Goal: Task Accomplishment & Management: Complete application form

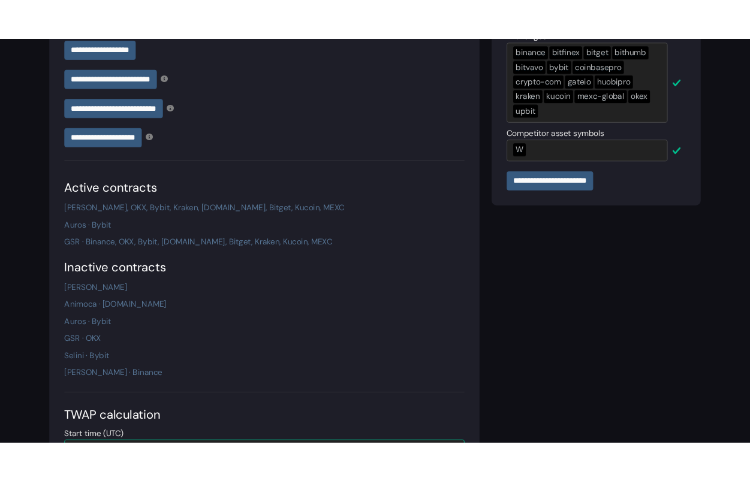
scroll to position [368, 0]
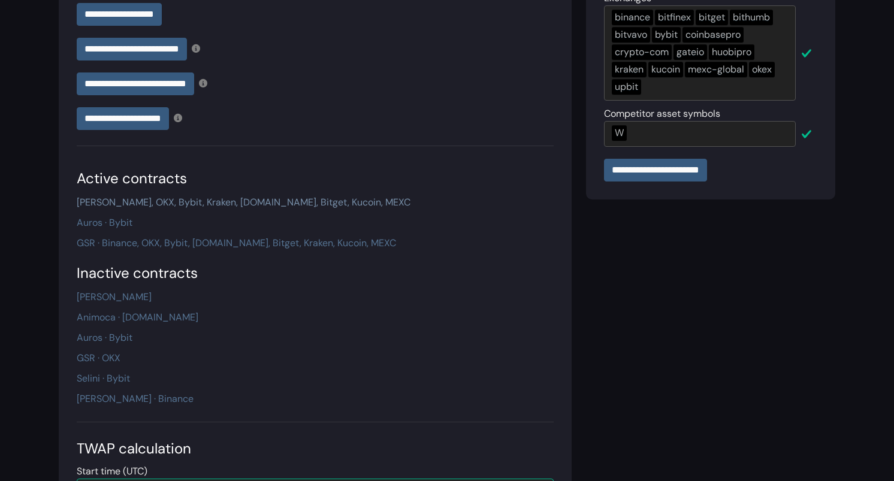
click at [153, 201] on link "[PERSON_NAME], OKX, Bybit, Kraken, [DOMAIN_NAME], Bitget, Kucoin, MEXC" at bounding box center [244, 202] width 334 height 13
click at [140, 249] on link "GSR · Binance, OKX, Bybit, [DOMAIN_NAME], Bitget, Kraken, Kucoin, MEXC" at bounding box center [237, 243] width 320 height 13
click at [107, 230] on div "Active contracts [PERSON_NAME], OKX, Bybit, Kraken, [DOMAIN_NAME], Bitget, Kuco…" at bounding box center [315, 287] width 477 height 239
click at [105, 225] on link "Auros · Bybit" at bounding box center [105, 222] width 56 height 13
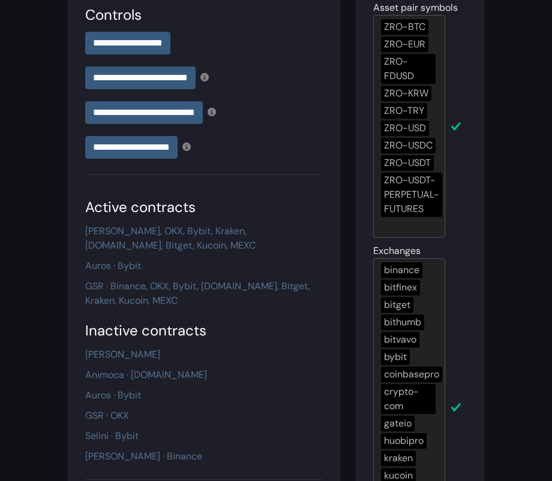
click at [45, 170] on main "**********" at bounding box center [276, 206] width 552 height 1149
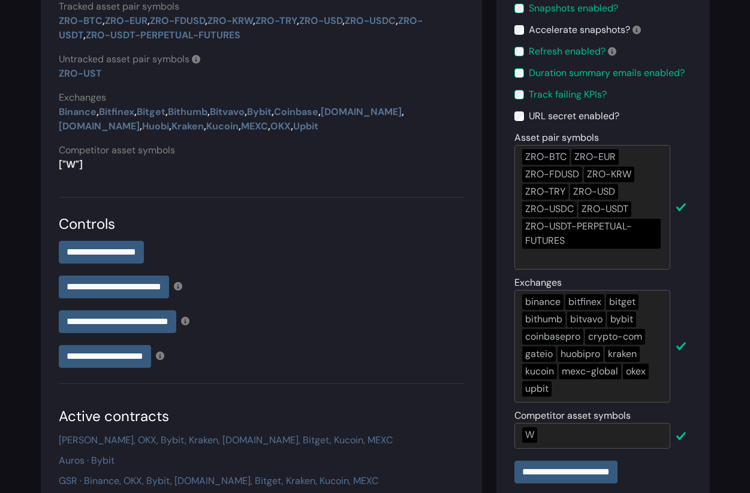
scroll to position [0, 0]
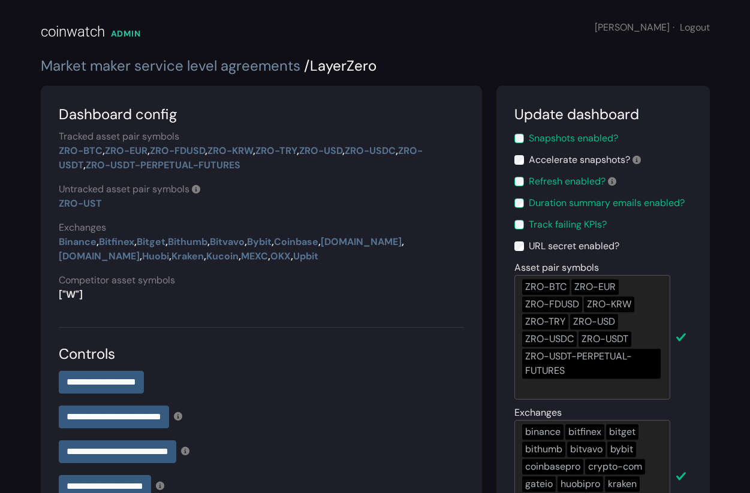
click at [189, 61] on link "Market maker service level agreements" at bounding box center [171, 65] width 260 height 19
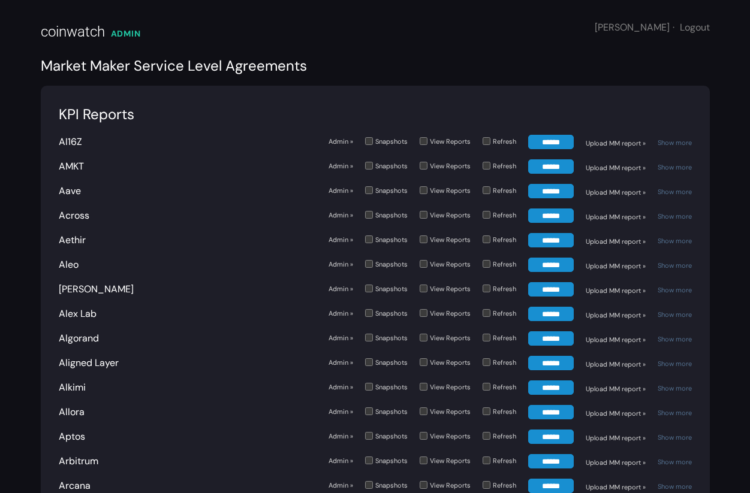
scroll to position [1886, 0]
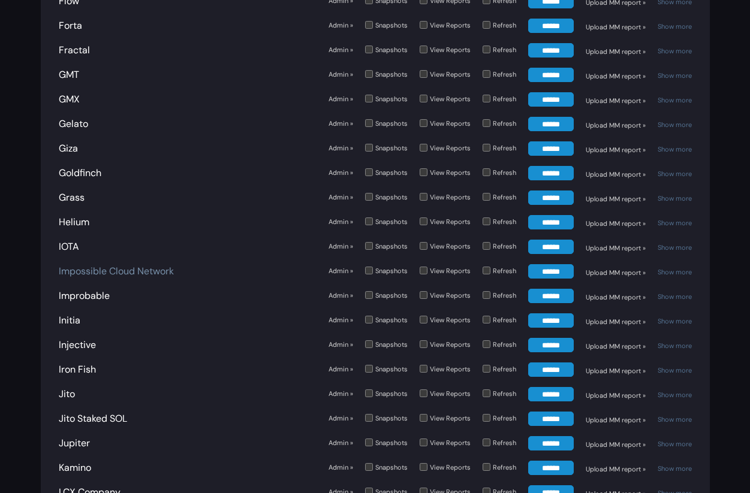
click at [127, 265] on link "Impossible Cloud Network" at bounding box center [116, 271] width 115 height 13
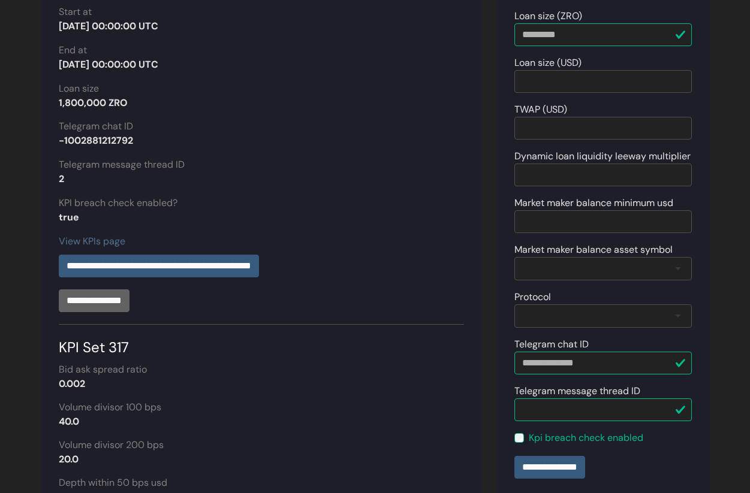
scroll to position [26, 0]
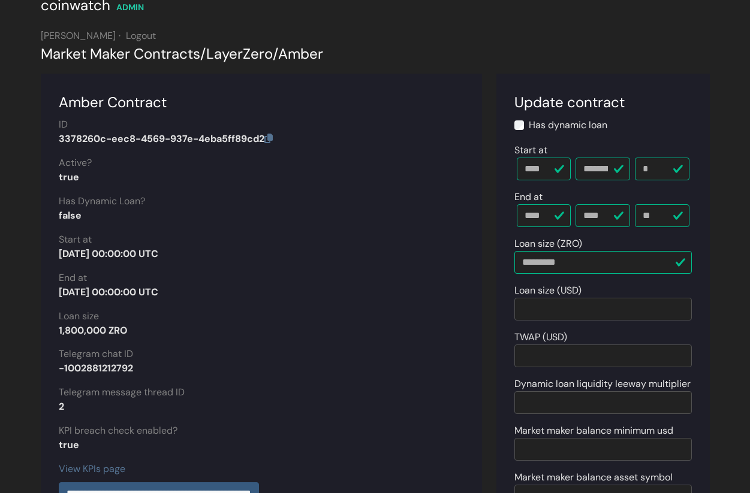
click at [248, 50] on div "Market Maker Contracts / LayerZero / Amber" at bounding box center [375, 54] width 669 height 22
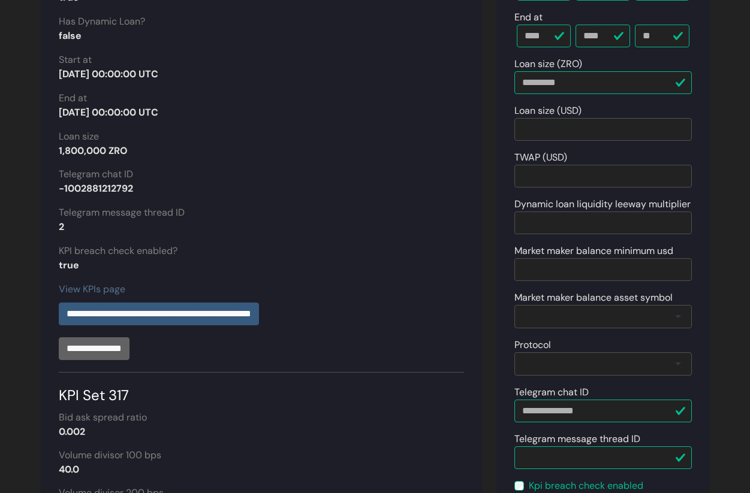
scroll to position [252, 0]
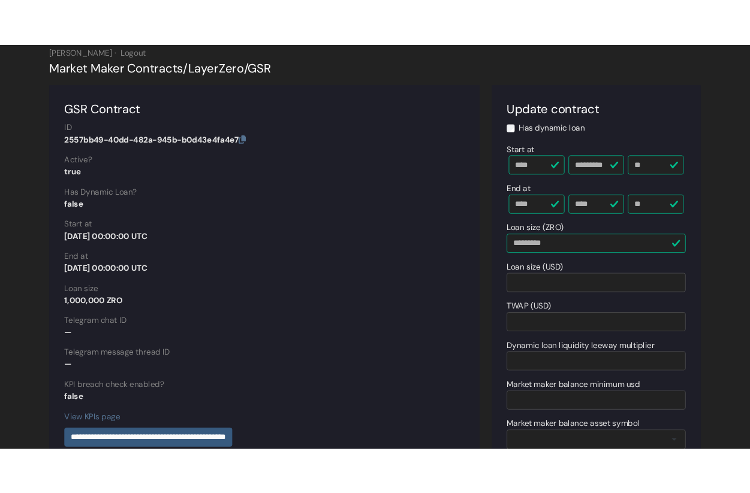
scroll to position [50, 0]
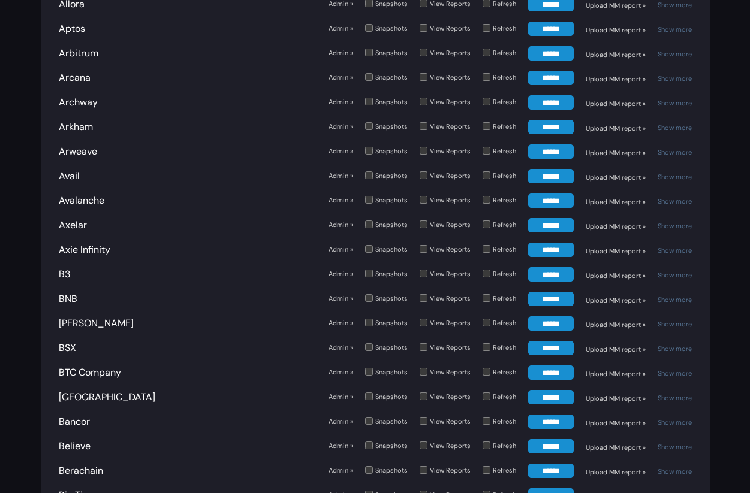
scroll to position [1886, 0]
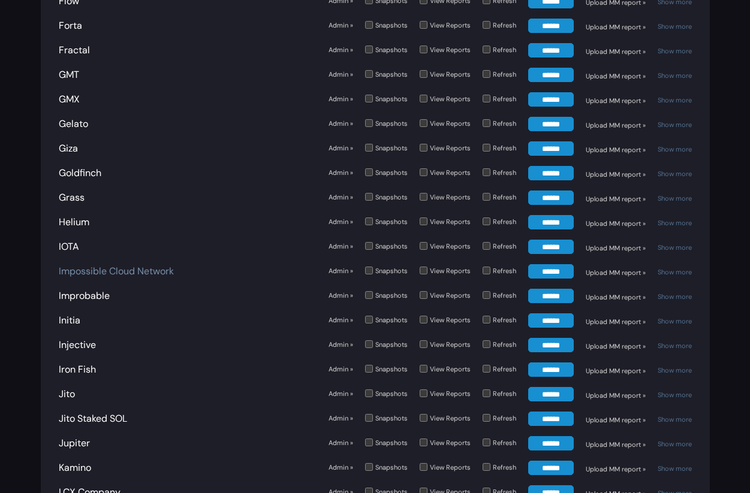
click at [143, 265] on link "Impossible Cloud Network" at bounding box center [116, 271] width 115 height 13
click at [686, 268] on link "Show more" at bounding box center [675, 272] width 34 height 8
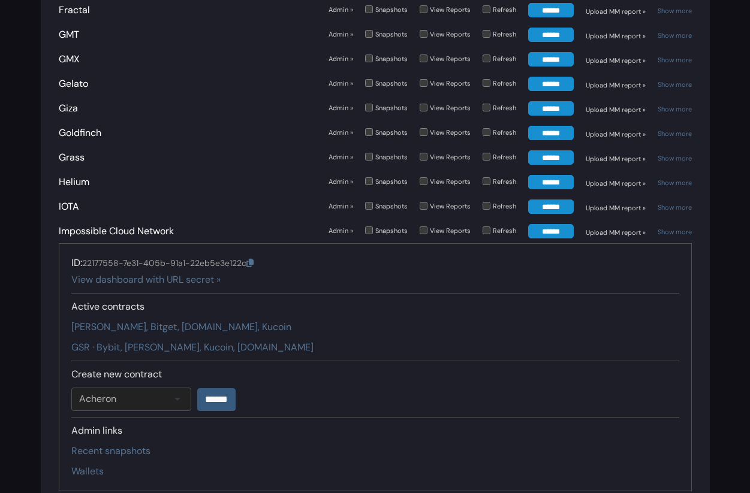
scroll to position [1961, 0]
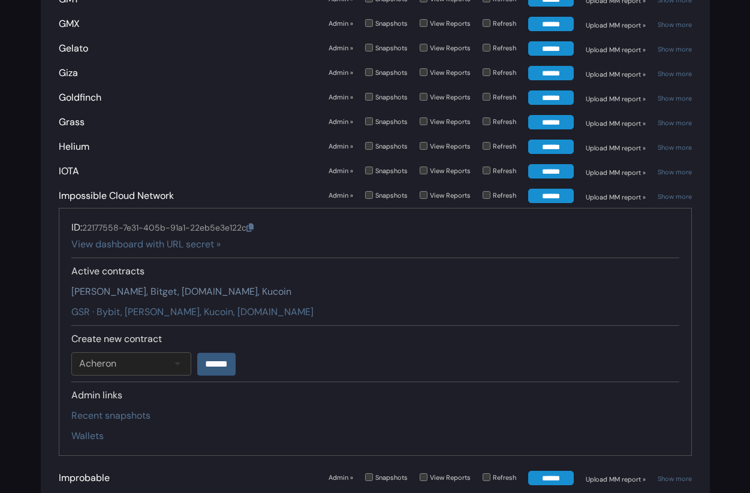
click at [123, 285] on link "CyantArb · Bybit, Bitget, Gate.io, Kucoin" at bounding box center [181, 291] width 220 height 13
click at [119, 305] on div "GSR · Bybit, Bitget, Kucoin, Gate.io" at bounding box center [375, 312] width 608 height 14
click at [119, 306] on link "GSR · Bybit, Bitget, Kucoin, Gate.io" at bounding box center [192, 312] width 242 height 13
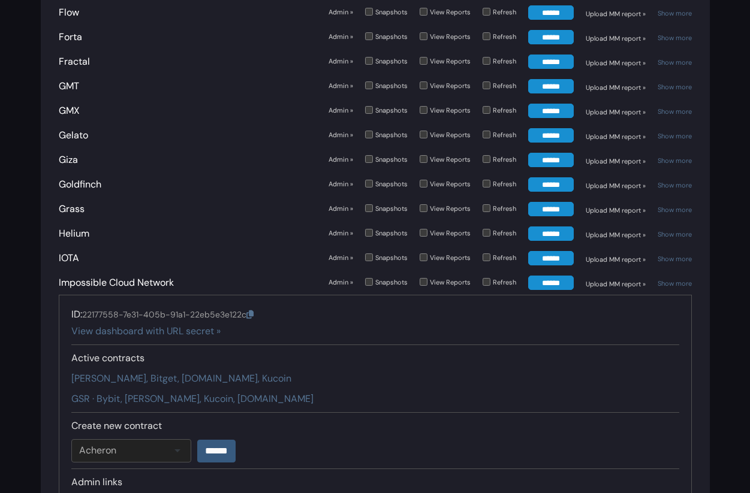
scroll to position [2750, 0]
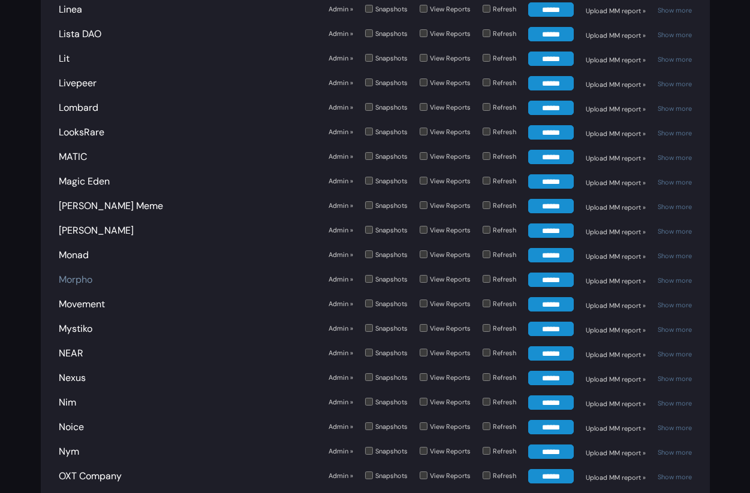
click at [76, 273] on link "Morpho" at bounding box center [76, 279] width 34 height 13
click at [681, 276] on link "Show more" at bounding box center [675, 280] width 34 height 8
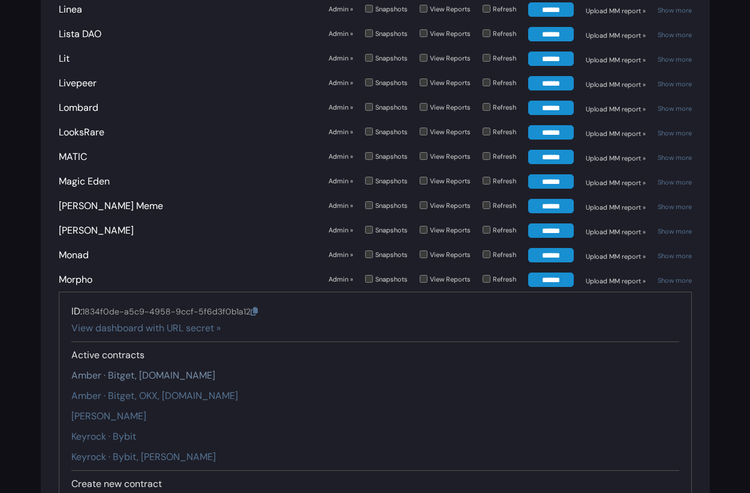
click at [141, 369] on link "Amber · Bitget, Gate.io" at bounding box center [143, 375] width 144 height 13
click at [141, 390] on link "Amber · Bitget, OKX, Gate.io" at bounding box center [154, 396] width 167 height 13
click at [117, 410] on link "Auros · Kraken" at bounding box center [108, 416] width 75 height 13
click at [117, 430] on link "Keyrock · Bybit" at bounding box center [103, 436] width 65 height 13
click at [117, 450] on div "Keyrock · Bybit, Kucoin" at bounding box center [375, 457] width 608 height 14
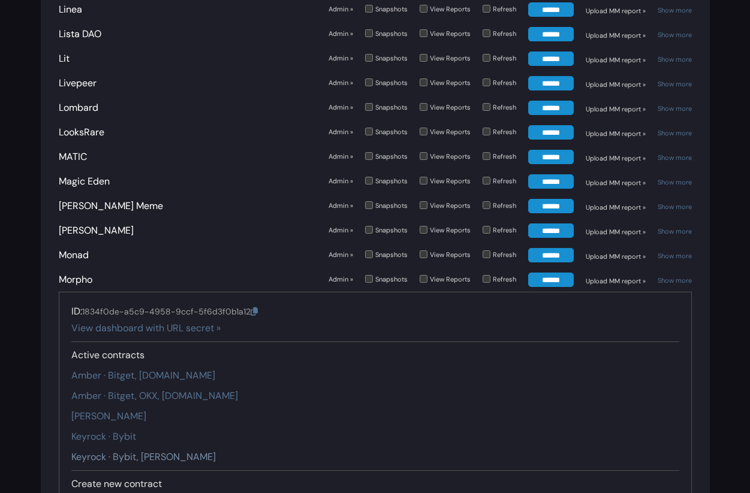
click at [114, 451] on link "Keyrock · Bybit, Kucoin" at bounding box center [143, 457] width 144 height 13
click at [85, 273] on link "Morpho" at bounding box center [76, 279] width 34 height 13
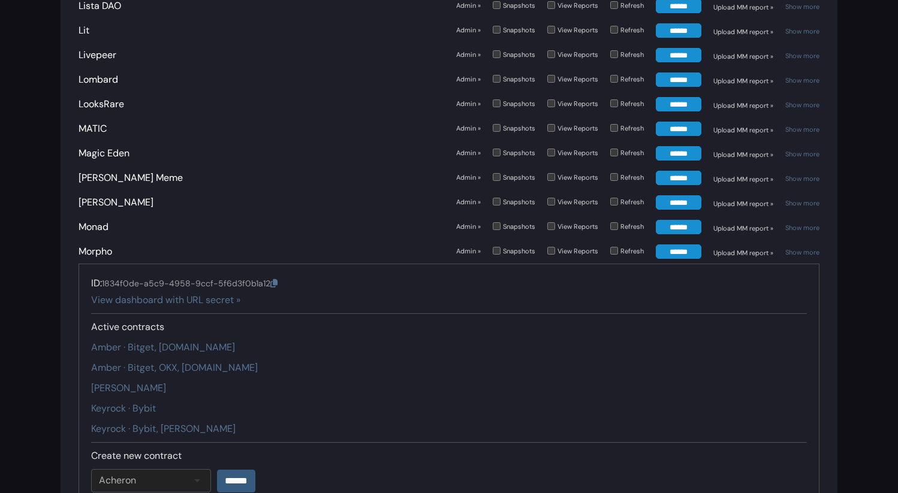
scroll to position [3623, 0]
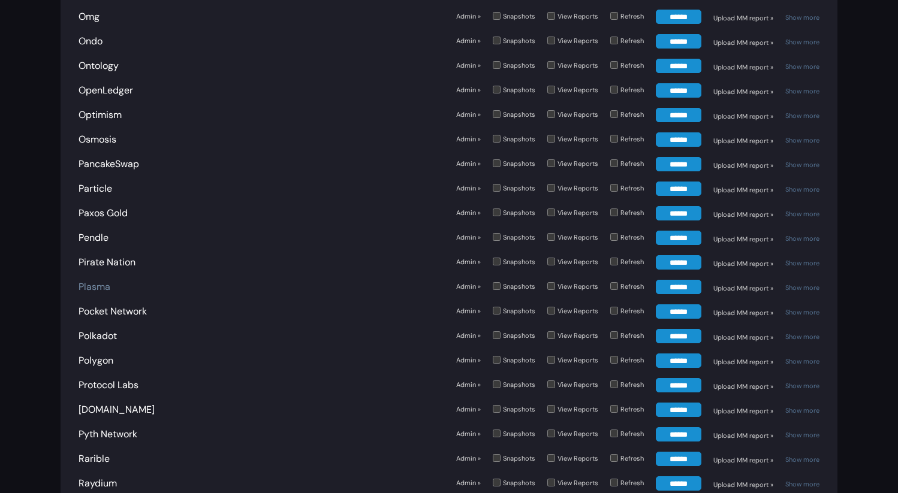
click at [92, 281] on link "Plasma" at bounding box center [95, 287] width 32 height 13
click at [467, 282] on link "Admin »" at bounding box center [468, 287] width 25 height 10
click at [469, 282] on link "Admin »" at bounding box center [468, 287] width 25 height 10
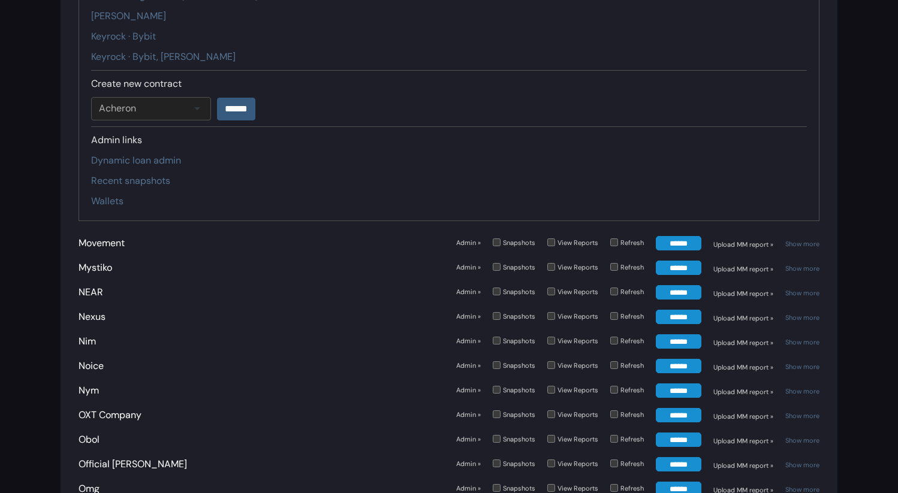
scroll to position [2669, 0]
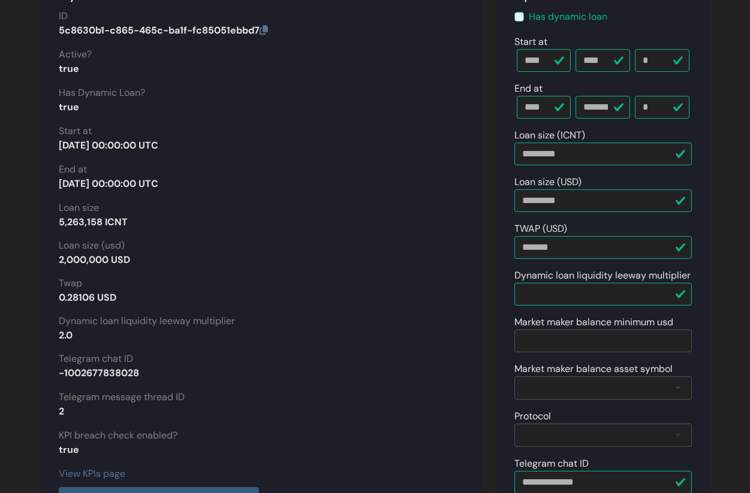
scroll to position [127, 0]
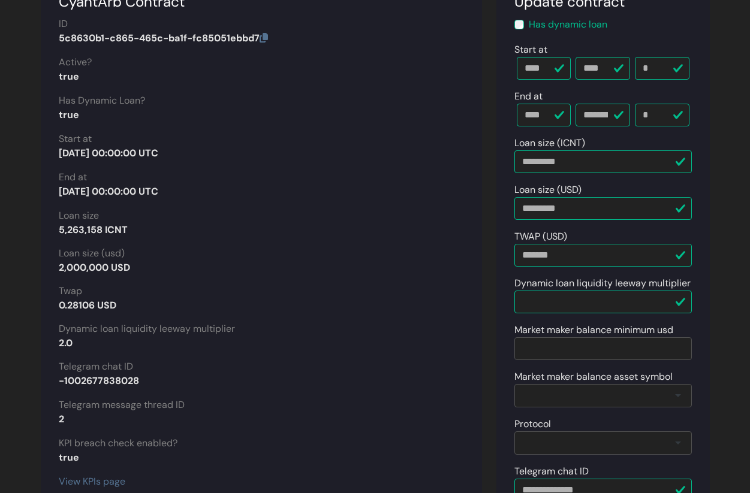
drag, startPoint x: 140, startPoint y: 269, endPoint x: 49, endPoint y: 266, distance: 90.6
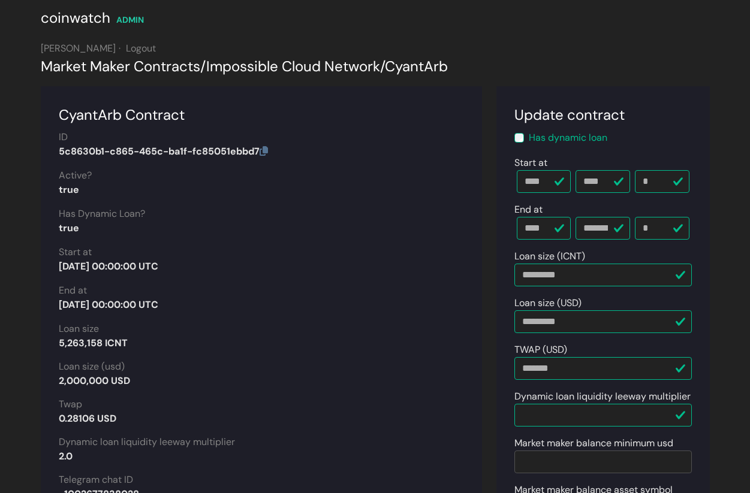
scroll to position [0, 0]
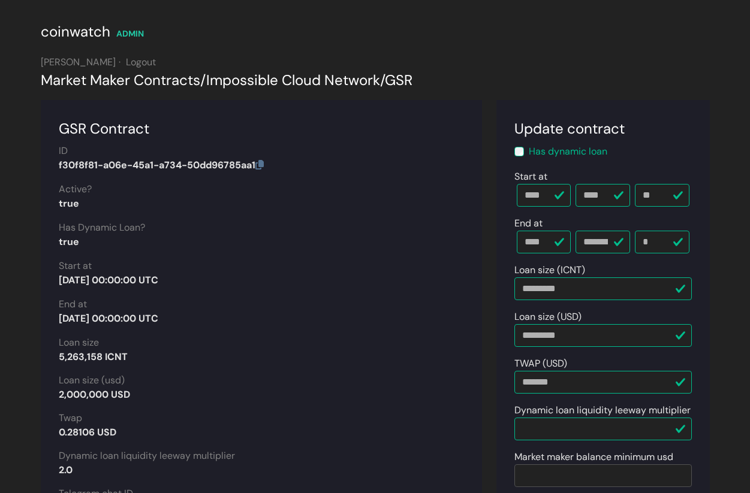
scroll to position [53, 0]
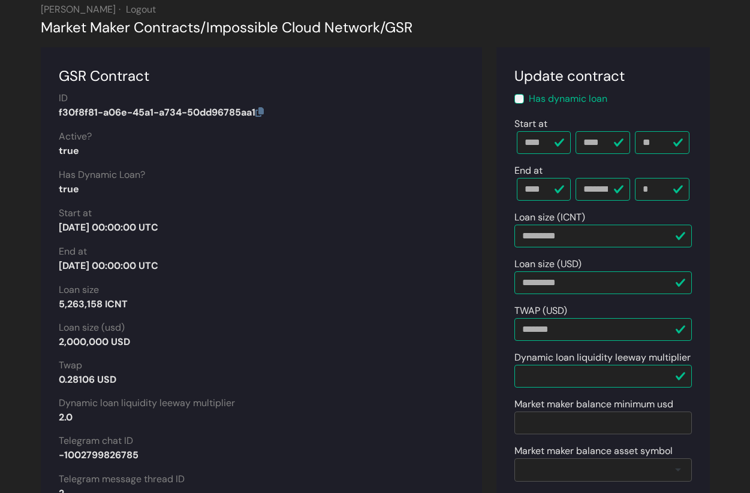
drag, startPoint x: 146, startPoint y: 339, endPoint x: 38, endPoint y: 341, distance: 107.9
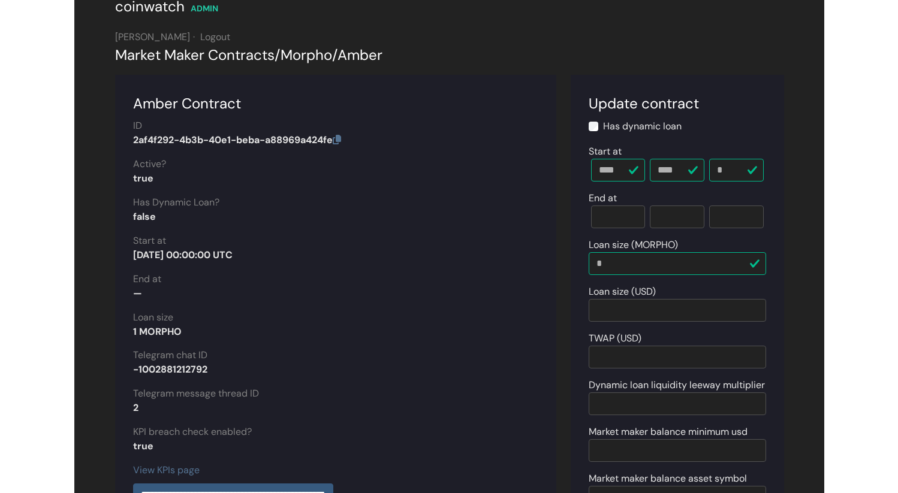
scroll to position [24, 0]
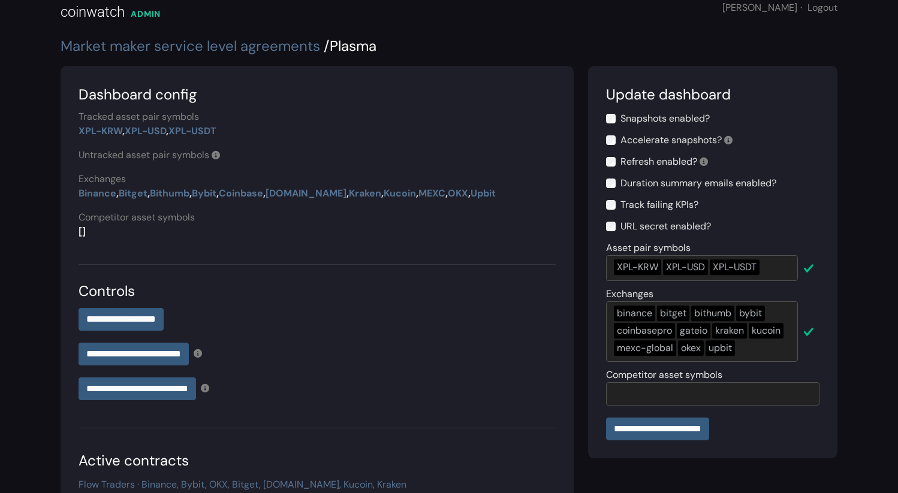
scroll to position [212, 0]
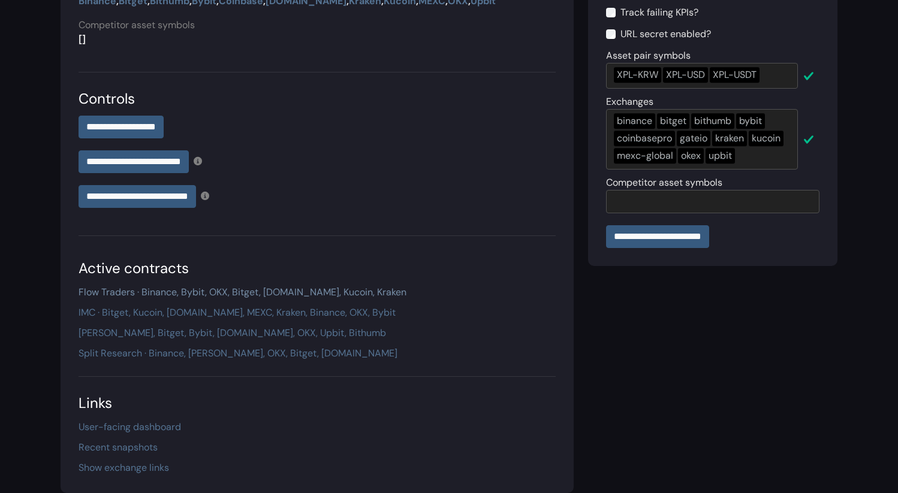
click at [173, 291] on link "Flow Traders · Binance, Bybit, OKX, Bitget, Gate.io, Kucoin, Kraken" at bounding box center [243, 292] width 328 height 13
click at [163, 314] on link "IMC · Bitget, Kucoin, Gate.io, MEXC, Kraken, Binance, OKX, Bybit" at bounding box center [237, 312] width 317 height 13
click at [155, 333] on link "Pulsar · Binance, Bitget, Bybit, Gate.io, OKX, Upbit, Bithumb" at bounding box center [233, 333] width 308 height 13
click at [149, 356] on link "Split Research · Binance, Bybit, OKX, Bitget, Gate.io" at bounding box center [238, 353] width 319 height 13
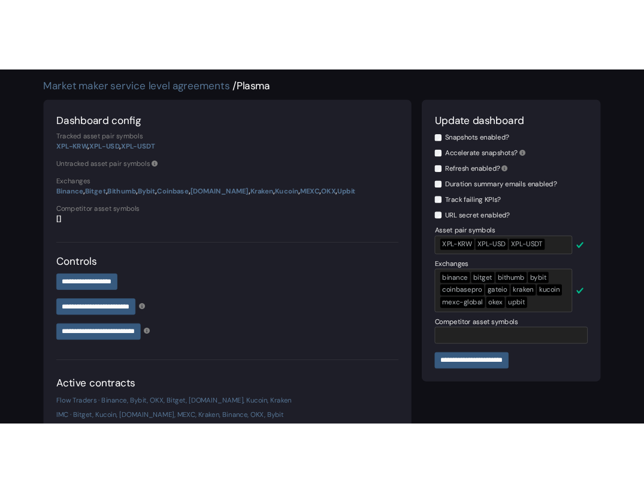
scroll to position [0, 0]
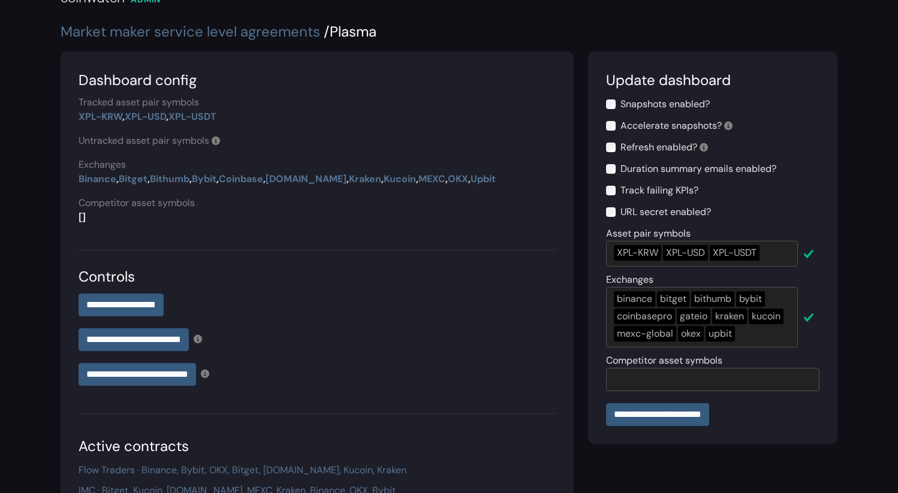
scroll to position [36, 0]
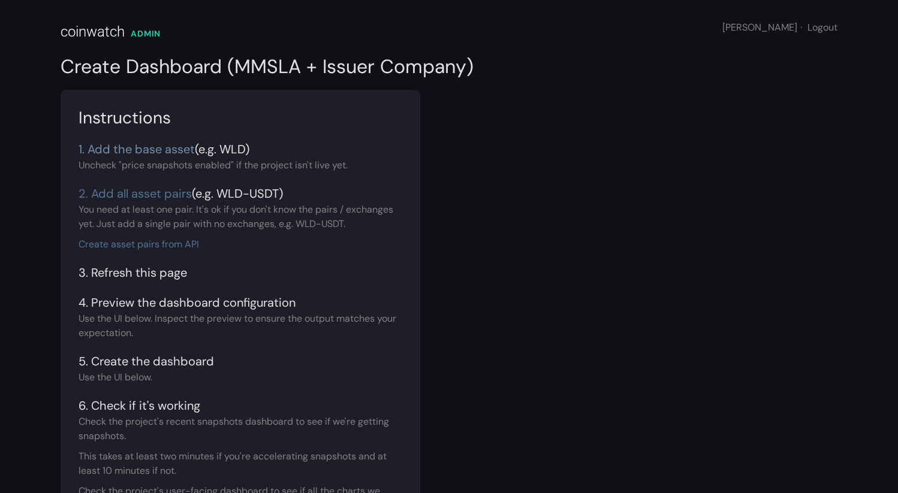
click at [115, 143] on link "1. Add the base asset" at bounding box center [137, 149] width 116 height 16
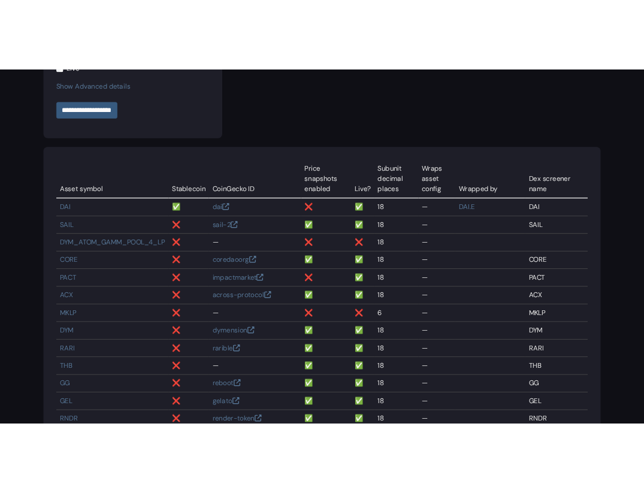
scroll to position [98, 0]
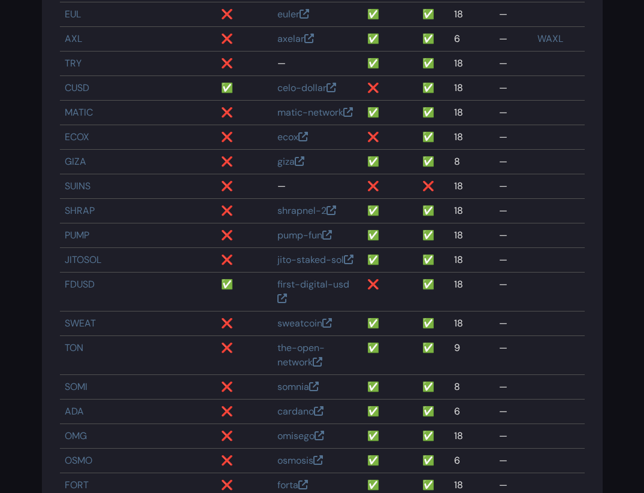
scroll to position [1152, 0]
